Goal: Task Accomplishment & Management: Manage account settings

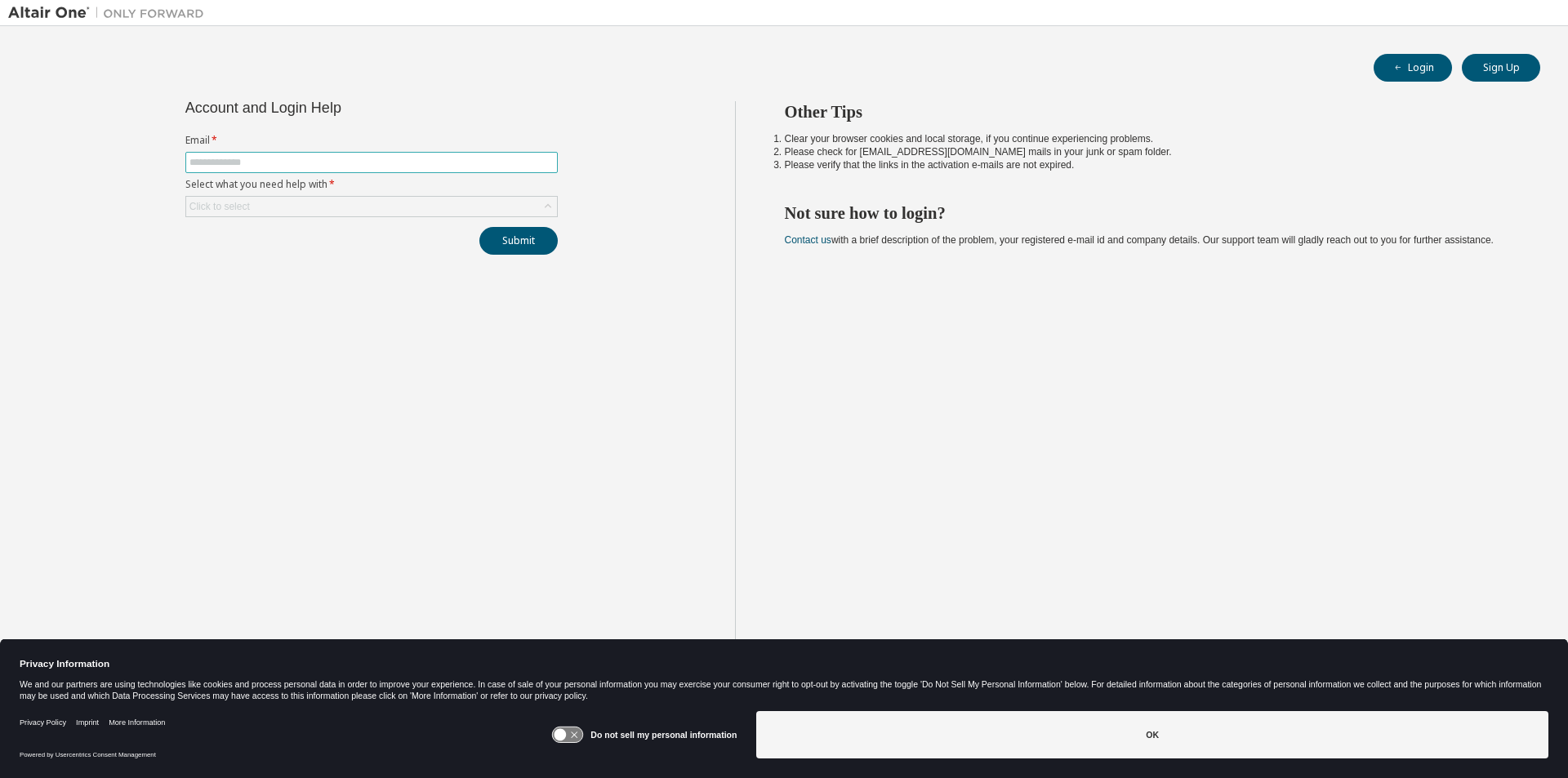
click at [465, 161] on input "text" at bounding box center [371, 162] width 364 height 14
type input "**********"
click at [367, 216] on div "Click to select" at bounding box center [371, 207] width 372 height 21
click at [375, 212] on div "Click to select" at bounding box center [371, 207] width 370 height 19
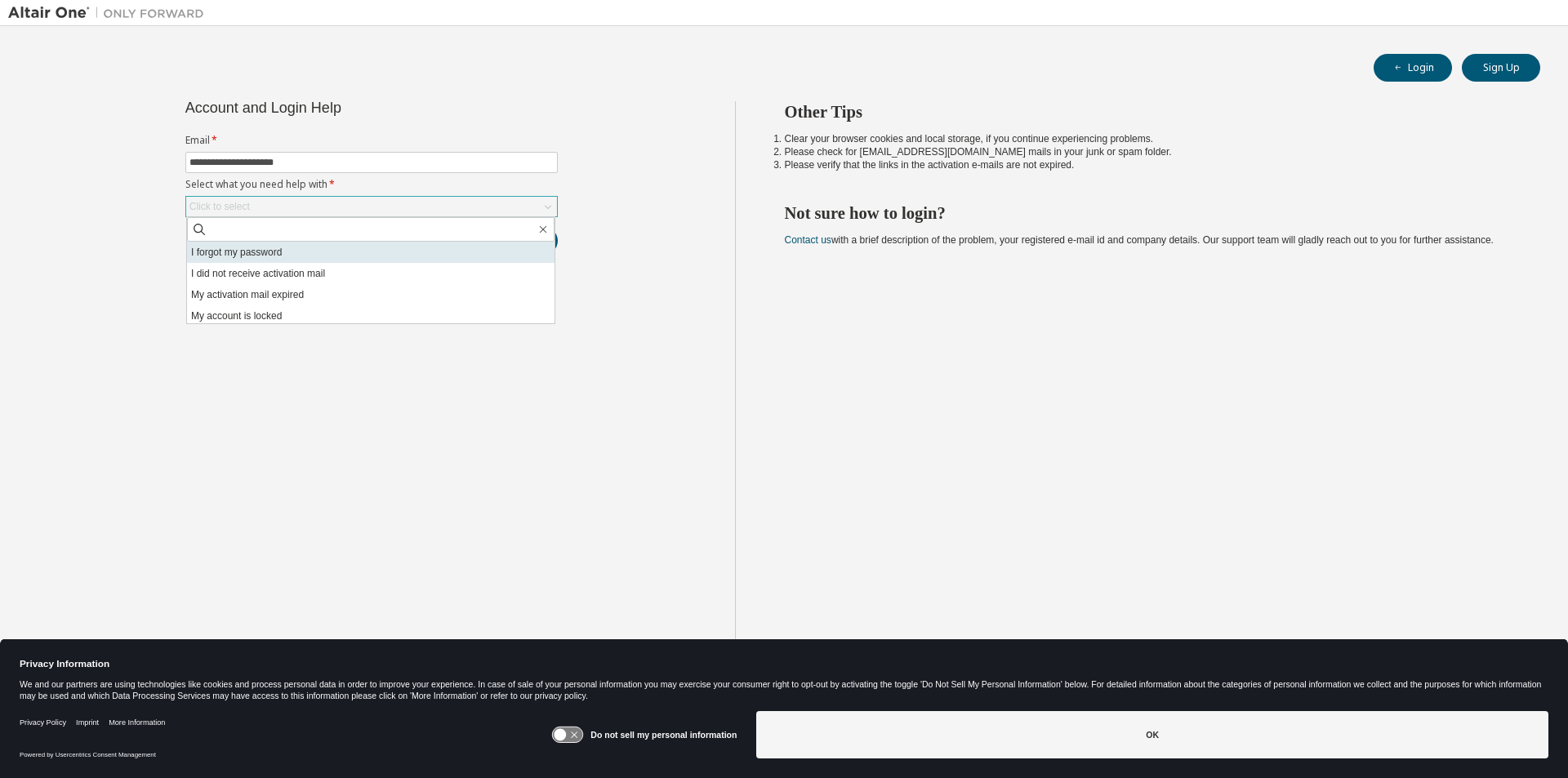
click at [309, 254] on li "I forgot my password" at bounding box center [370, 252] width 367 height 21
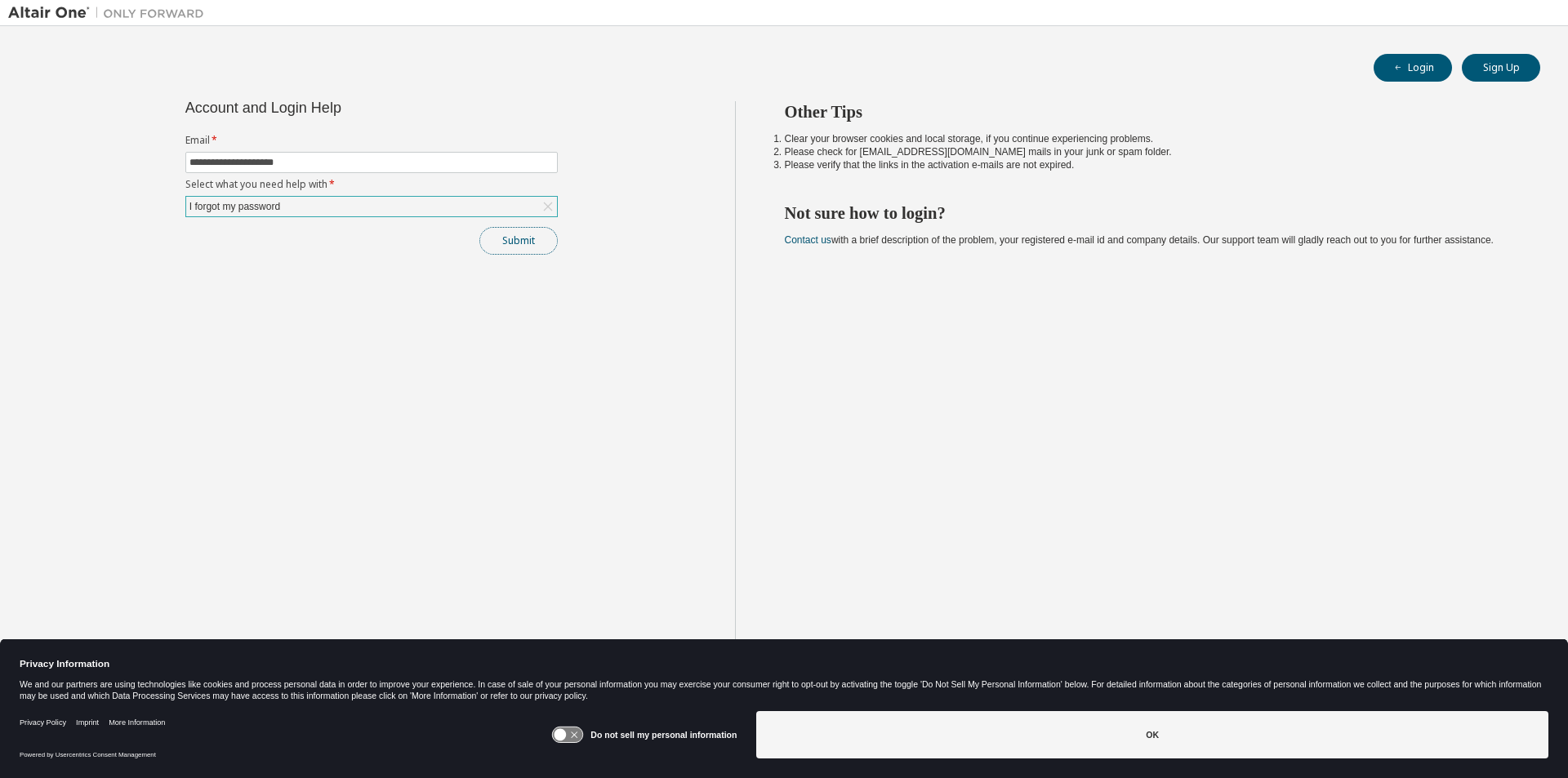
click at [515, 239] on button "Submit" at bounding box center [518, 241] width 78 height 28
click at [508, 246] on button "Submit" at bounding box center [518, 241] width 78 height 28
